Goal: Check status: Check status

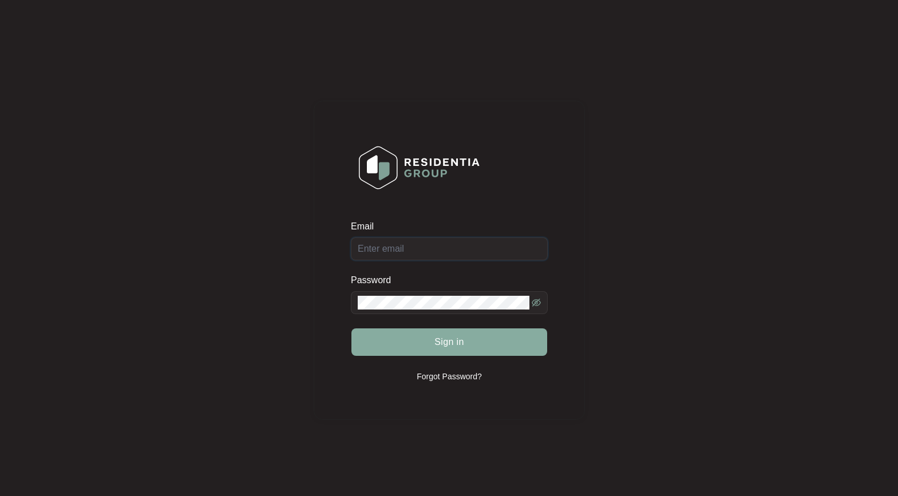
type input "support@residentiagroup.com.au"
click at [429, 343] on button "Sign in" at bounding box center [449, 341] width 196 height 27
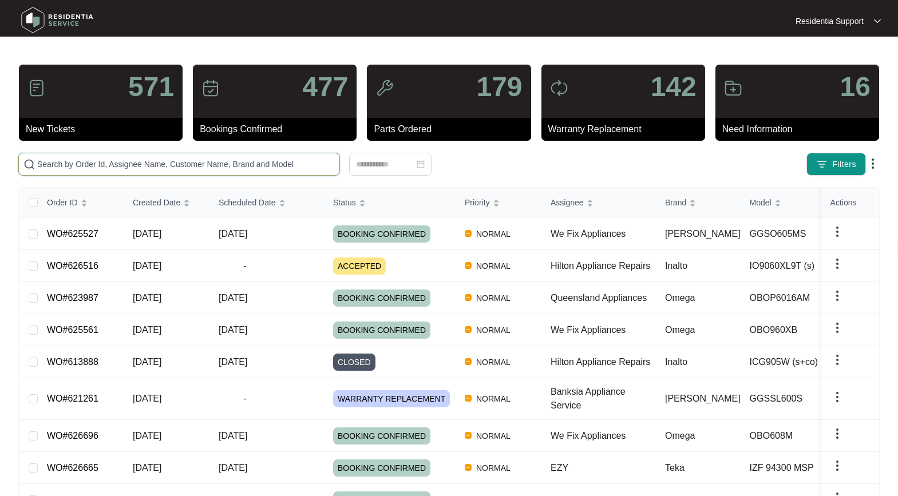
click at [71, 162] on input "text" at bounding box center [186, 164] width 298 height 13
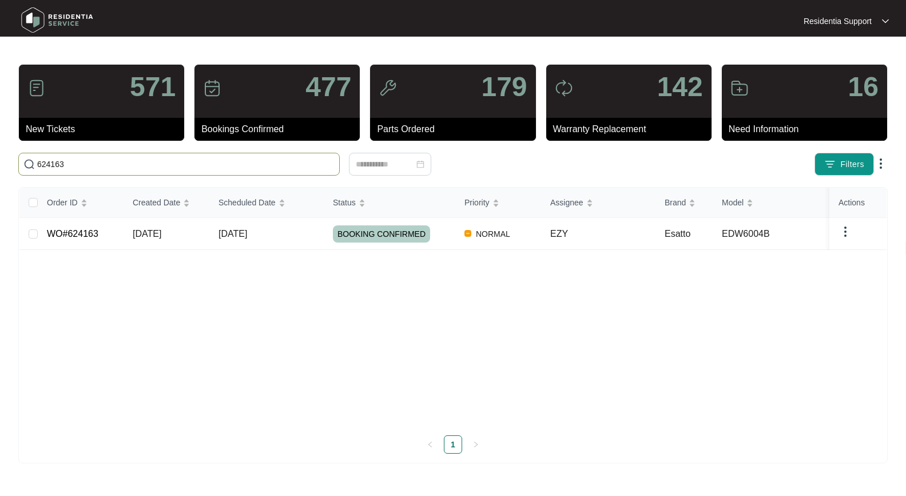
type input "624163"
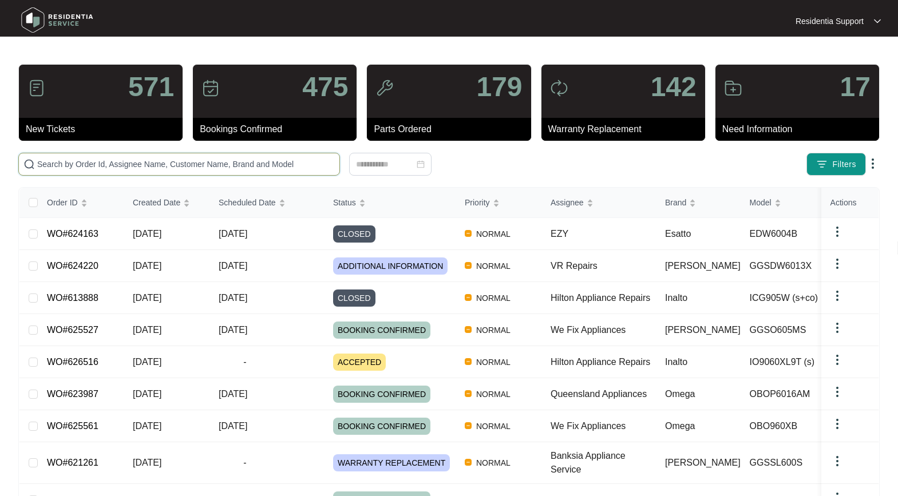
click at [53, 170] on input "text" at bounding box center [186, 164] width 298 height 13
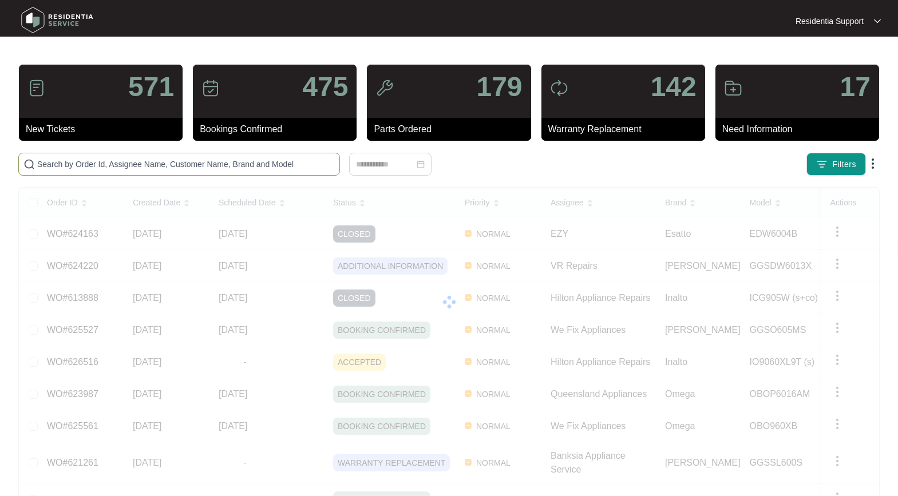
click at [84, 157] on span at bounding box center [179, 164] width 322 height 23
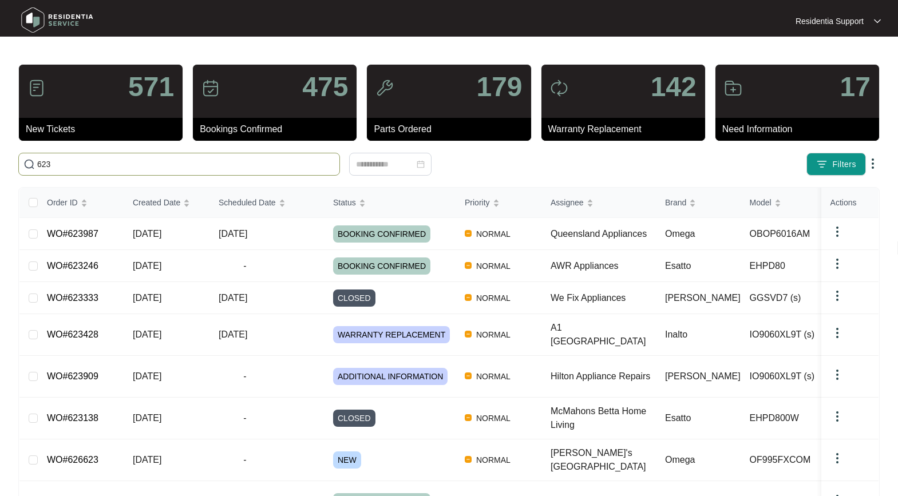
click at [63, 166] on input "623" at bounding box center [186, 164] width 298 height 13
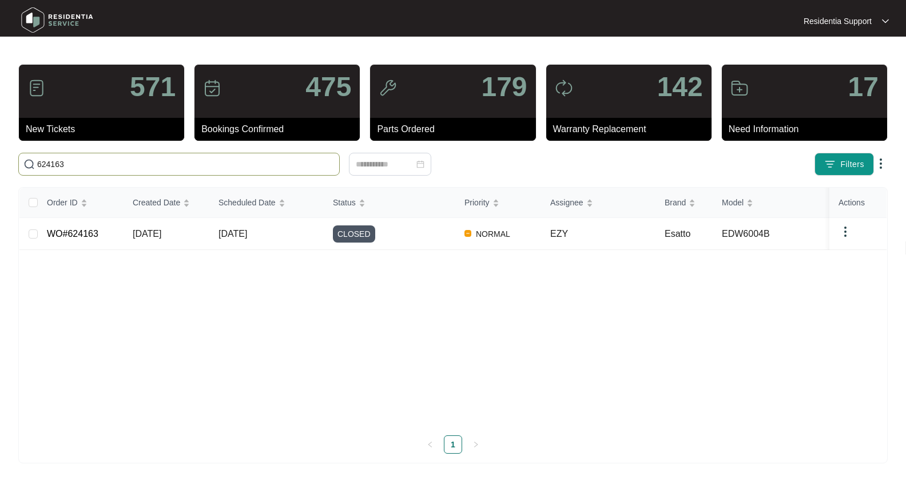
type input "624163"
